Goal: Find specific page/section: Find specific page/section

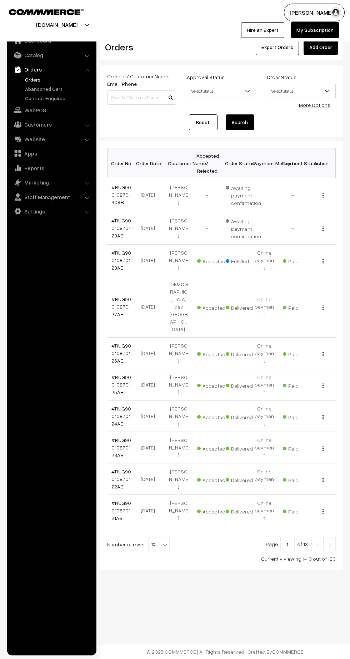
click at [66, 91] on link "Abandoned Cart" at bounding box center [58, 89] width 71 height 8
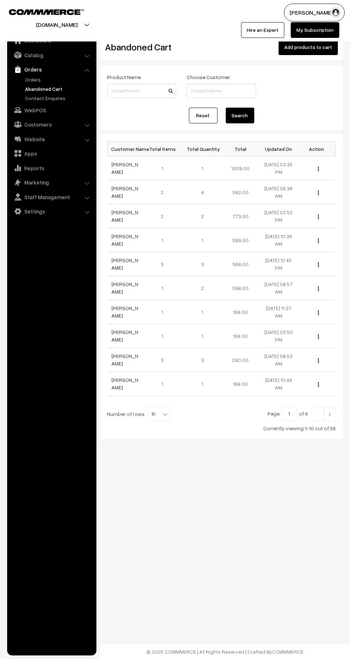
click at [41, 79] on link "Orders" at bounding box center [58, 80] width 71 height 8
